Goal: Task Accomplishment & Management: Manage account settings

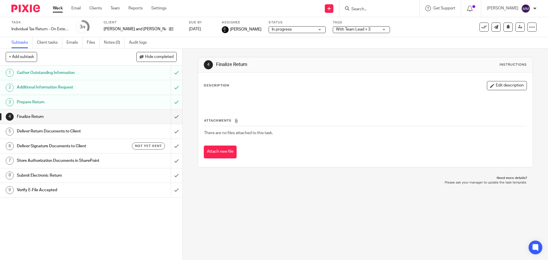
click at [63, 11] on ul "Work Email Clients Team Reports Settings" at bounding box center [114, 8] width 122 height 6
click at [59, 9] on link "Work" at bounding box center [58, 8] width 10 height 6
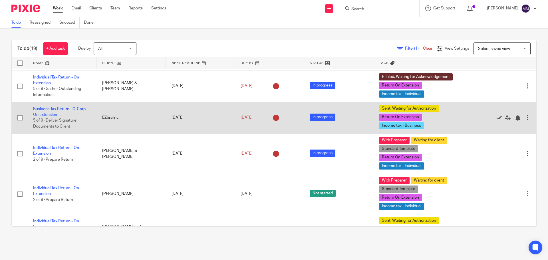
scroll to position [200, 0]
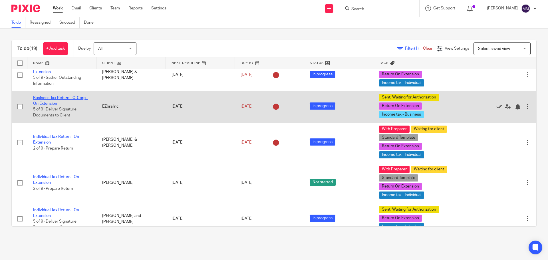
click at [69, 96] on link "Business Tax Return - C-Corp - On Extension" at bounding box center [60, 101] width 55 height 10
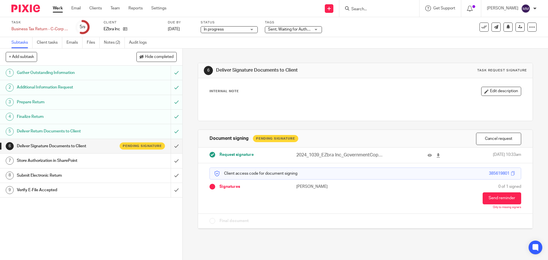
click at [54, 130] on h1 "Deliver Return Documents to Client" at bounding box center [66, 131] width 99 height 9
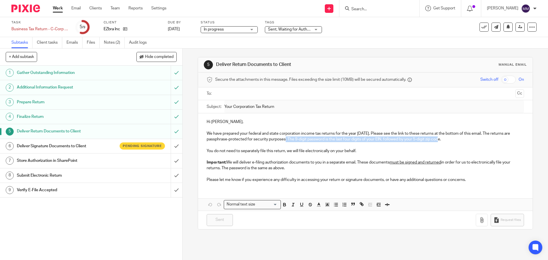
drag, startPoint x: 287, startPoint y: 139, endPoint x: 444, endPoint y: 137, distance: 157.5
click at [444, 137] on p "We have prepared your federal and state corporation income tax returns for the …" at bounding box center [365, 137] width 317 height 12
copy p "The 9-digit password is the last four digits of your EIN, followed by your 5-di…"
click at [125, 27] on icon at bounding box center [125, 29] width 4 height 4
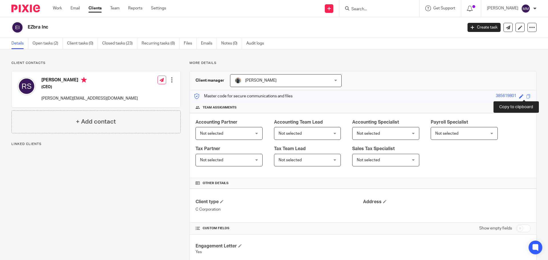
click at [526, 96] on span at bounding box center [528, 96] width 4 height 4
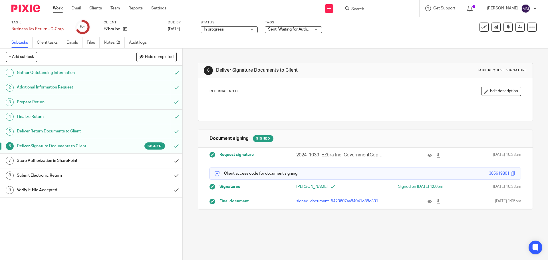
click at [290, 26] on div "Sent, Waiting for Authorization + 2" at bounding box center [293, 29] width 57 height 7
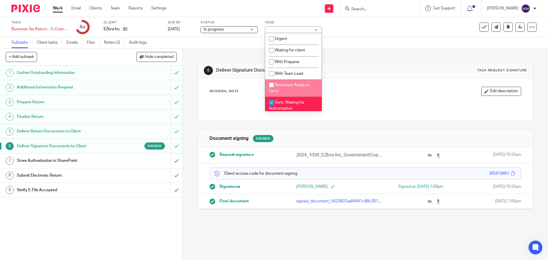
click at [288, 106] on li "Sent, Waiting for Authorization" at bounding box center [293, 105] width 56 height 17
checkbox input "false"
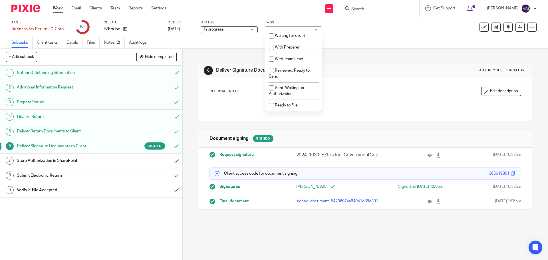
scroll to position [29, 0]
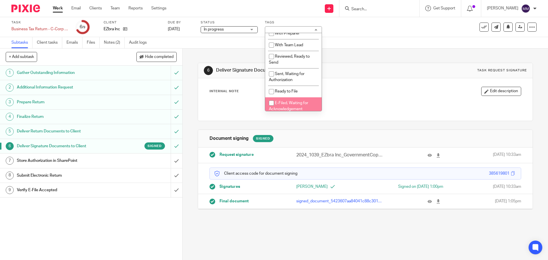
click at [291, 101] on span "E-Filed, Waiting for Acknowledgement" at bounding box center [288, 106] width 39 height 10
checkbox input "true"
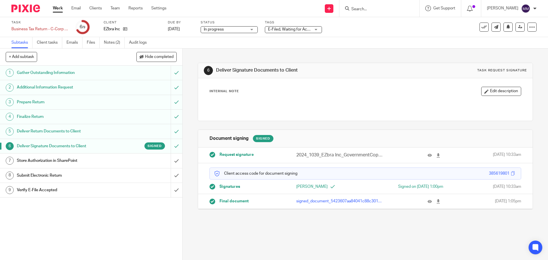
click at [376, 39] on div "Subtasks Client tasks Emails Files Notes (2) Audit logs" at bounding box center [274, 42] width 548 height 11
